Goal: Transaction & Acquisition: Obtain resource

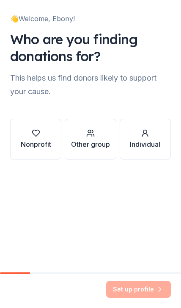
click at [36, 134] on icon "button" at bounding box center [36, 133] width 8 height 8
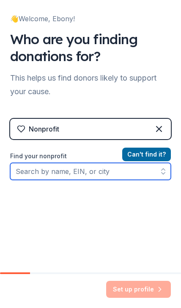
click at [77, 177] on input "Find your nonprofit" at bounding box center [90, 171] width 161 height 17
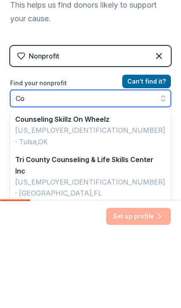
type input "C"
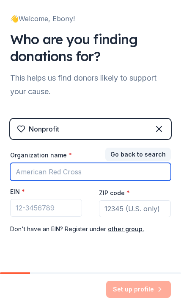
click at [84, 176] on input "Organization name *" at bounding box center [90, 172] width 161 height 18
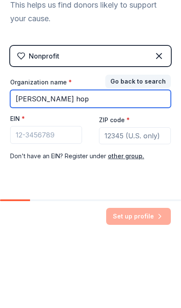
type input "[PERSON_NAME]"
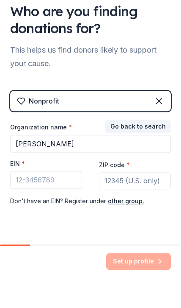
click at [142, 148] on button "Go back to search" at bounding box center [139, 155] width 66 height 14
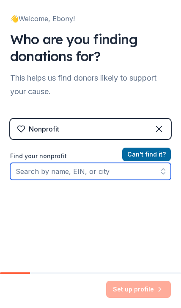
click at [74, 173] on input "Find your nonprofit" at bounding box center [90, 171] width 161 height 17
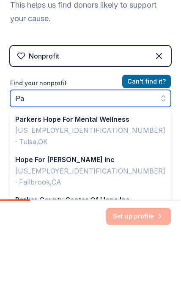
type input "P"
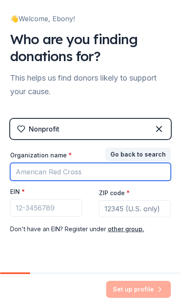
click at [35, 177] on input "Organization name *" at bounding box center [90, 172] width 161 height 18
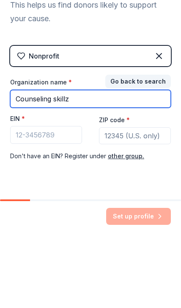
type input "Counseling skillz"
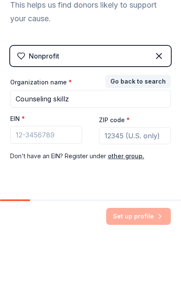
click at [150, 148] on button "Go back to search" at bounding box center [139, 155] width 66 height 14
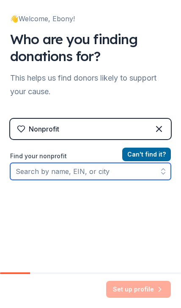
click at [57, 179] on input "Find your nonprofit" at bounding box center [90, 171] width 161 height 17
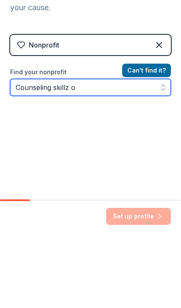
type input "Counseling skillz"
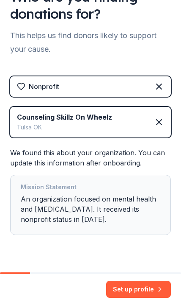
scroll to position [42, 0]
click at [113, 288] on button "Set up profile" at bounding box center [138, 289] width 65 height 17
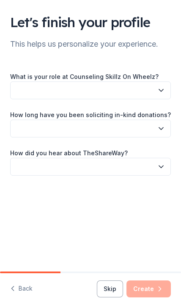
click at [17, 89] on button "button" at bounding box center [90, 90] width 161 height 18
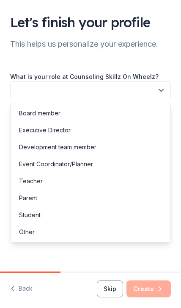
click at [47, 134] on div "Executive Director" at bounding box center [45, 130] width 52 height 10
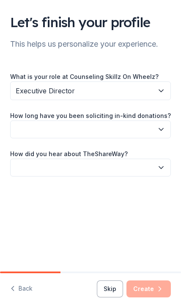
click at [59, 137] on button "button" at bounding box center [90, 129] width 161 height 18
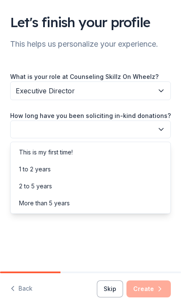
click at [47, 155] on div "This is my first time!" at bounding box center [46, 152] width 54 height 10
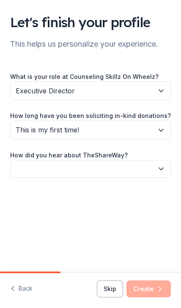
click at [71, 168] on button "button" at bounding box center [90, 169] width 161 height 18
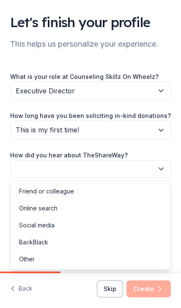
click at [44, 222] on div "Social media" at bounding box center [37, 225] width 36 height 10
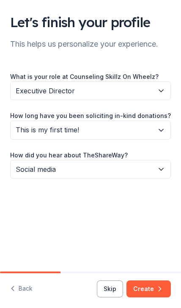
click at [146, 293] on button "Create" at bounding box center [149, 288] width 45 height 17
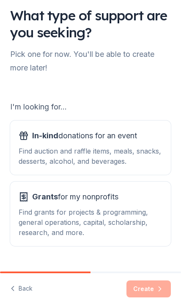
scroll to position [7, 0]
click at [95, 204] on div "Grants for my nonprofits Find grants for projects & programming, general operat…" at bounding box center [91, 213] width 144 height 47
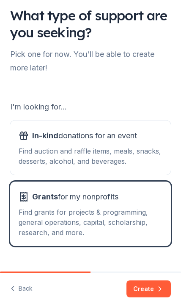
click at [57, 142] on span "In-kind donations for an event" at bounding box center [84, 136] width 105 height 14
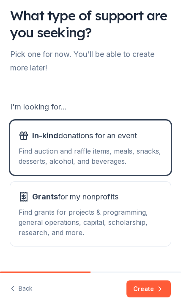
click at [92, 218] on div "Find grants for projects & programming, general operations, capital, scholarshi…" at bounding box center [91, 222] width 144 height 31
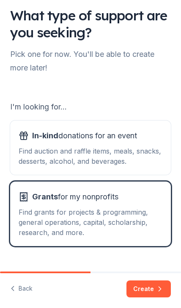
click at [136, 286] on button "Create" at bounding box center [149, 288] width 45 height 17
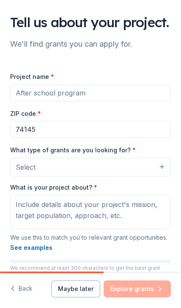
click at [49, 101] on input "Project name *" at bounding box center [90, 92] width 161 height 17
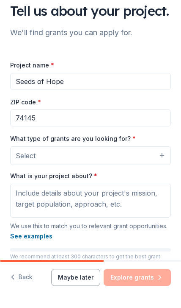
type input "Seeds of Hope"
click at [39, 176] on button "Select" at bounding box center [90, 167] width 161 height 19
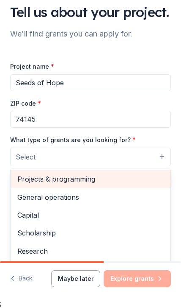
click at [45, 184] on span "Projects & programming" at bounding box center [90, 178] width 147 height 11
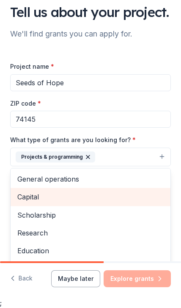
click at [27, 202] on span "Capital" at bounding box center [90, 196] width 147 height 11
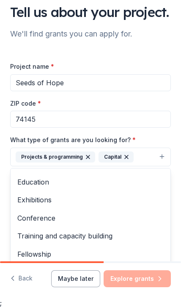
scroll to position [61, 0]
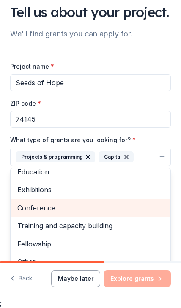
click at [36, 213] on span "Conference" at bounding box center [90, 207] width 147 height 11
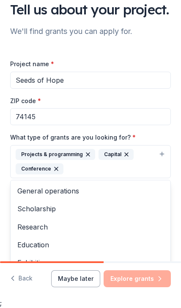
scroll to position [0, 0]
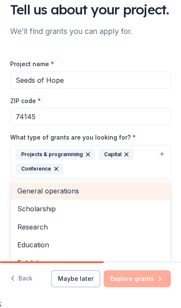
click at [39, 196] on span "General operations" at bounding box center [90, 190] width 147 height 11
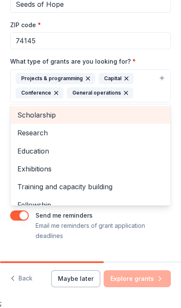
scroll to position [96, 0]
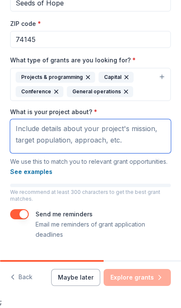
click at [27, 129] on textarea "What is your project about? *" at bounding box center [90, 137] width 161 height 34
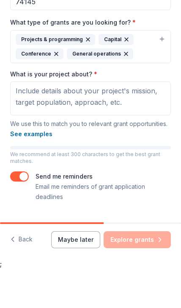
click at [127, 168] on div "Project name * Seeds of Hope ZIP code * 74145 What type of grants are you looki…" at bounding box center [90, 112] width 161 height 258
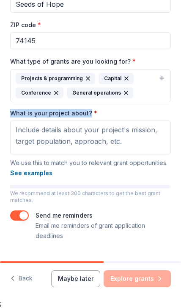
copy label "What is your project about?"
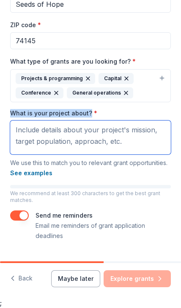
click at [29, 141] on textarea "What is your project about? *" at bounding box center [90, 137] width 161 height 34
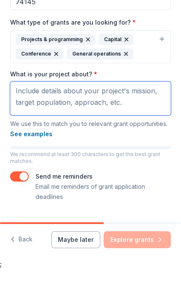
click at [23, 120] on textarea "What is your project about? *" at bounding box center [90, 137] width 161 height 34
paste textarea "Skillz on Wheelz (SOW) is a mobile mental health clinic designed to break barri…"
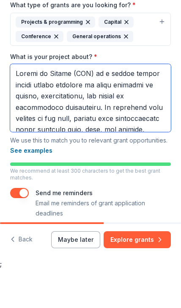
scroll to position [282, 0]
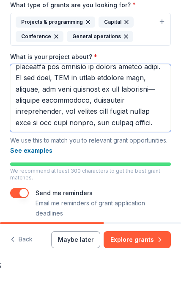
click at [161, 106] on textarea "What is your project about? *" at bounding box center [90, 137] width 161 height 68
type textarea "Skillz on Wheelz (SOW) is a mobile mental health clinic designed to break barri…"
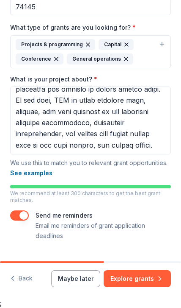
scroll to position [130, 0]
click at [151, 223] on p "Email me reminders of grant application deadlines" at bounding box center [104, 230] width 136 height 20
click at [159, 284] on button "Explore grants" at bounding box center [137, 278] width 67 height 17
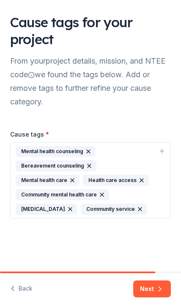
click at [149, 286] on button "Next" at bounding box center [153, 288] width 38 height 17
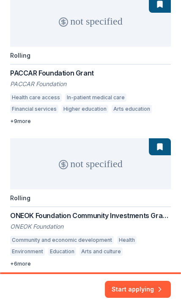
scroll to position [151, 0]
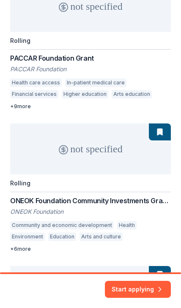
click at [128, 290] on button "Start applying" at bounding box center [138, 284] width 66 height 17
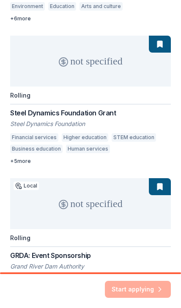
scroll to position [403, 0]
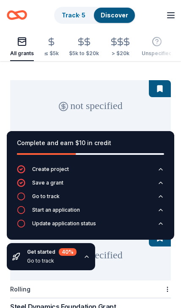
scroll to position [353, 0]
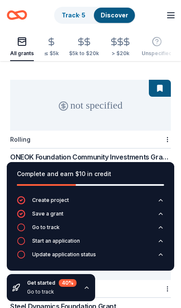
click at [23, 177] on div "Community and economic development" at bounding box center [62, 181] width 104 height 8
click at [114, 279] on div "Complete and earn $10 in credit Create project Save a grant Go to track Start a…" at bounding box center [90, 231] width 181 height 153
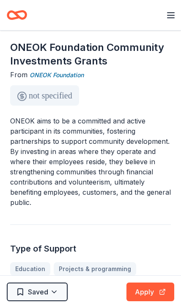
click at [40, 155] on p "ONEOK aims to be a committed and active participant in its communities, fosteri…" at bounding box center [90, 162] width 161 height 92
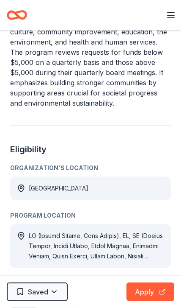
scroll to position [402, 0]
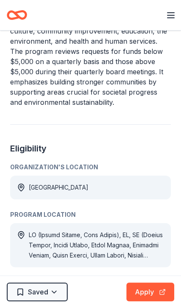
click at [102, 240] on div at bounding box center [97, 245] width 136 height 31
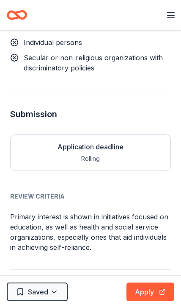
scroll to position [1072, 0]
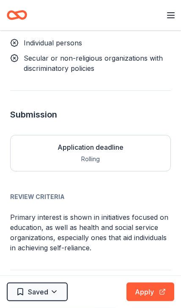
click at [74, 154] on div "Rolling" at bounding box center [91, 159] width 160 height 10
click at [74, 142] on div "Application deadline" at bounding box center [91, 147] width 160 height 10
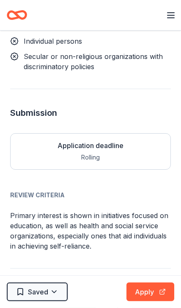
scroll to position [1074, 0]
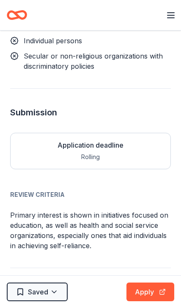
click at [140, 288] on button "Apply" at bounding box center [151, 291] width 48 height 19
